Goal: Information Seeking & Learning: Learn about a topic

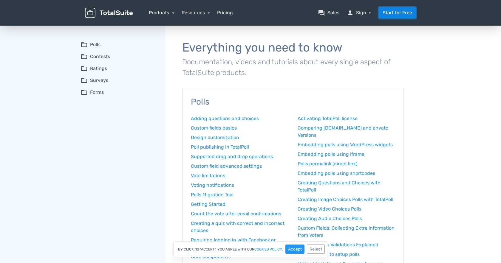
click at [390, 13] on link "Start for Free" at bounding box center [396, 12] width 37 height 11
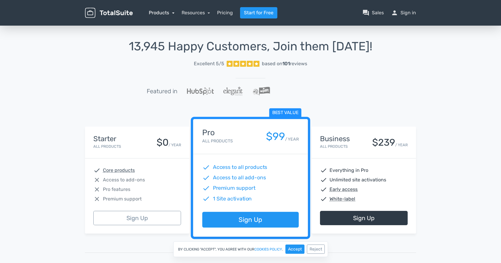
click at [172, 12] on link "Products" at bounding box center [162, 13] width 26 height 6
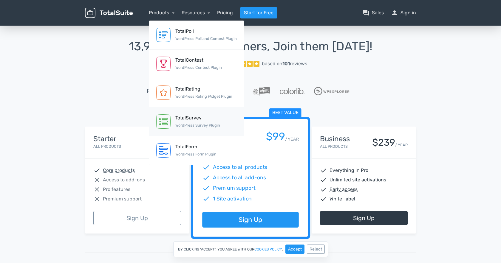
click at [191, 121] on div "TotalSurvey" at bounding box center [197, 117] width 45 height 7
